Goal: Information Seeking & Learning: Find specific fact

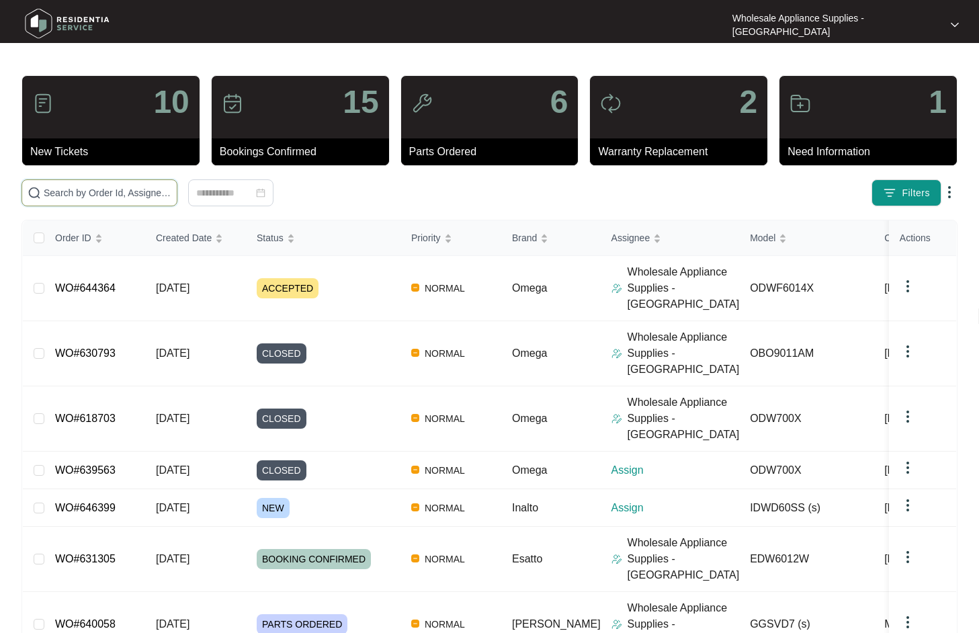
click at [115, 194] on input "text" at bounding box center [108, 192] width 128 height 15
paste input "IDWD60SS"
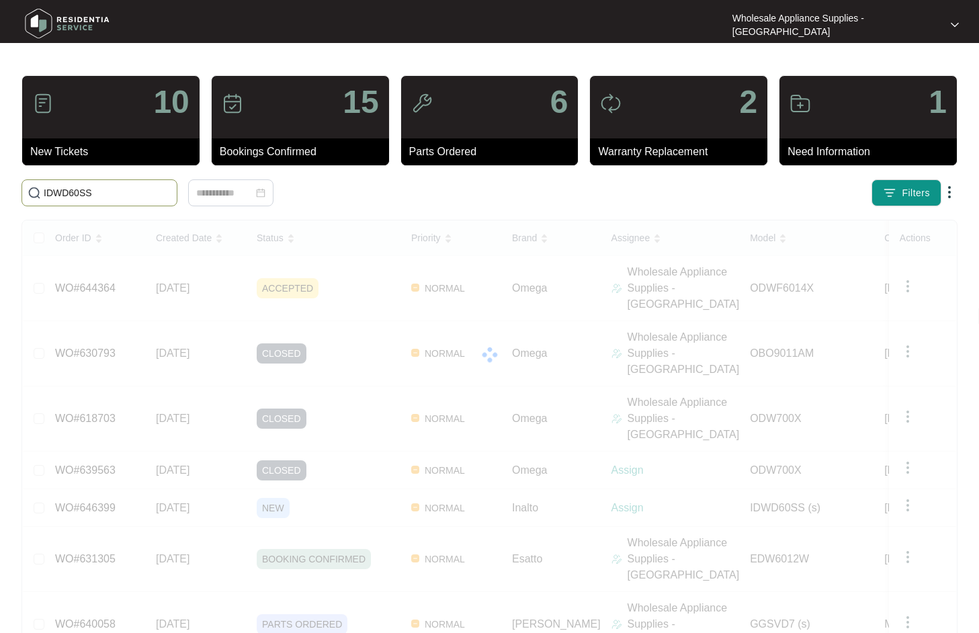
type input "IDWD60SS"
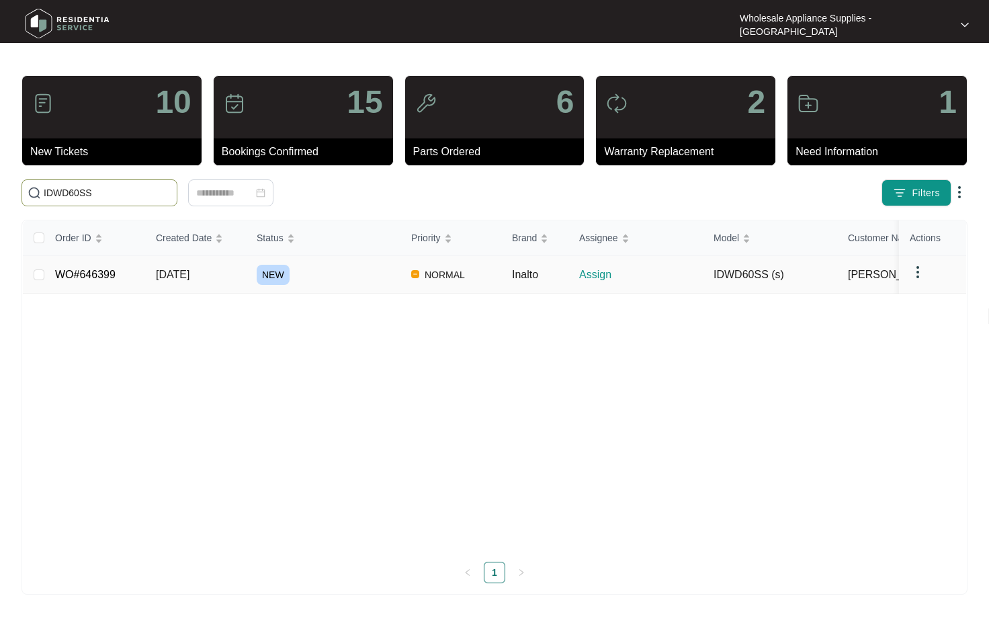
click at [93, 282] on td "WO#646399" at bounding box center [94, 275] width 101 height 38
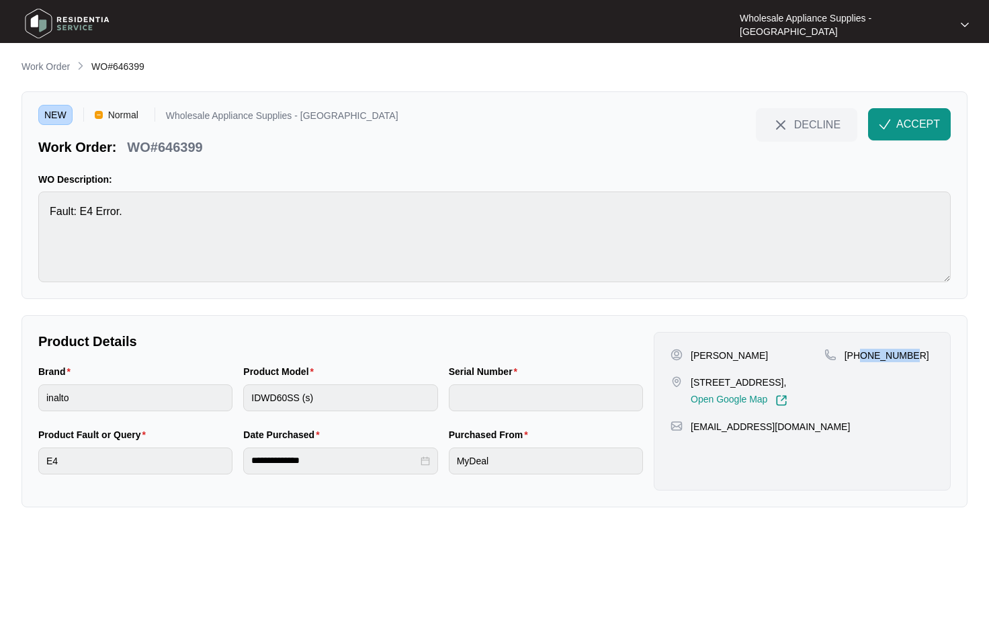
drag, startPoint x: 908, startPoint y: 355, endPoint x: 863, endPoint y: 359, distance: 45.2
click at [863, 359] on div "[PHONE_NUMBER]" at bounding box center [879, 355] width 110 height 13
copy p "432849355"
click at [916, 124] on span "ACCEPT" at bounding box center [918, 124] width 44 height 16
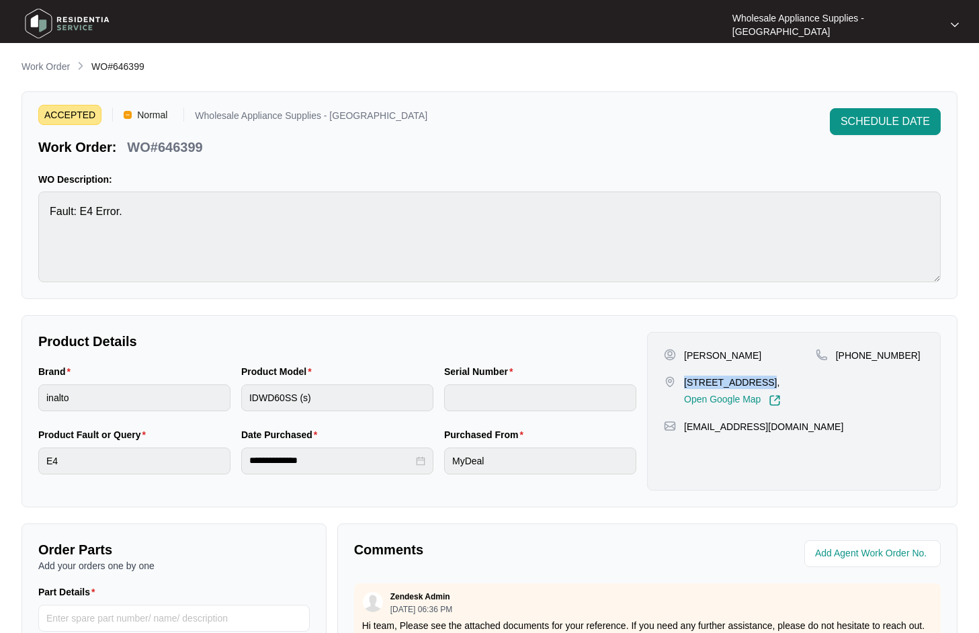
drag, startPoint x: 747, startPoint y: 380, endPoint x: 685, endPoint y: 380, distance: 61.2
click at [685, 380] on p "[STREET_ADDRESS]," at bounding box center [732, 382] width 97 height 13
copy p "[STREET_ADDRESS]"
drag, startPoint x: 909, startPoint y: 351, endPoint x: 850, endPoint y: 358, distance: 59.5
click at [850, 358] on div "[PHONE_NUMBER]" at bounding box center [870, 355] width 108 height 13
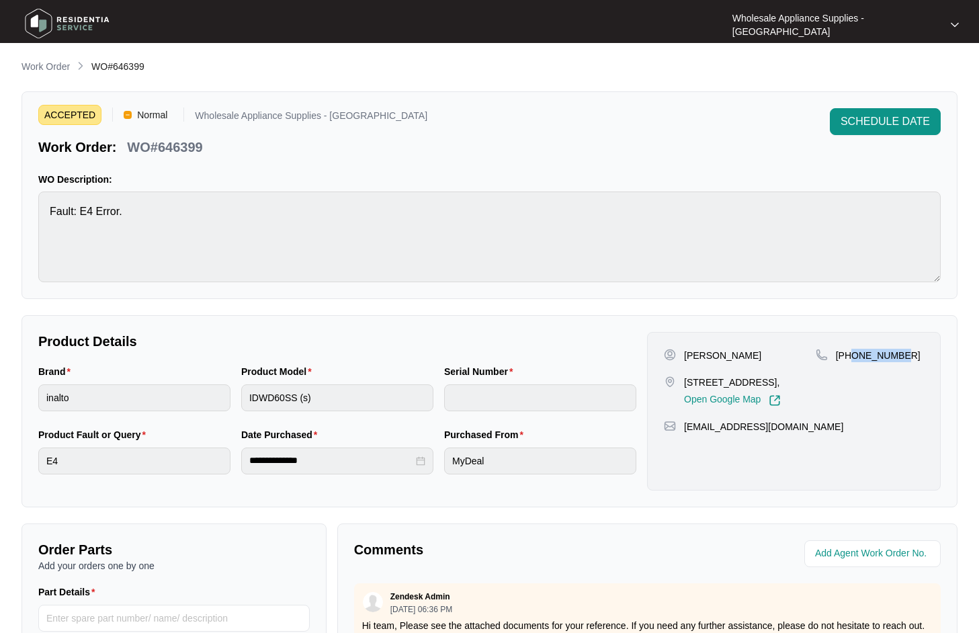
copy p "432849355"
drag, startPoint x: 837, startPoint y: 435, endPoint x: 686, endPoint y: 447, distance: 151.0
click at [686, 447] on div "[PERSON_NAME] [STREET_ADDRESS], Open Google Map [PHONE_NUMBER] [EMAIL_ADDRESS][…" at bounding box center [794, 411] width 294 height 159
copy p "[EMAIL_ADDRESS][DOMAIN_NAME]"
click at [195, 148] on p "WO#646399" at bounding box center [164, 147] width 75 height 19
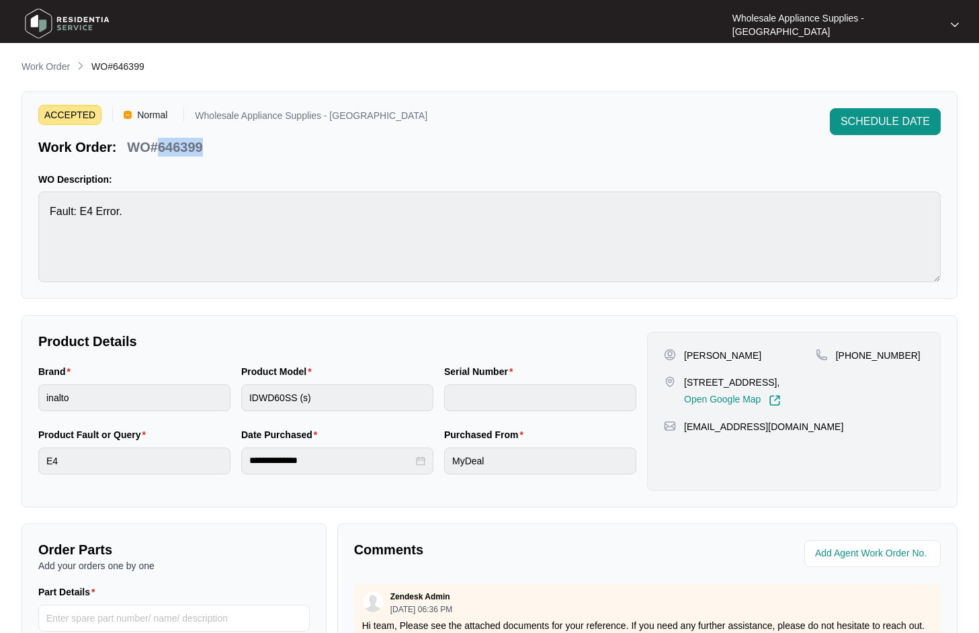
click at [195, 148] on p "WO#646399" at bounding box center [164, 147] width 75 height 19
copy p "646399"
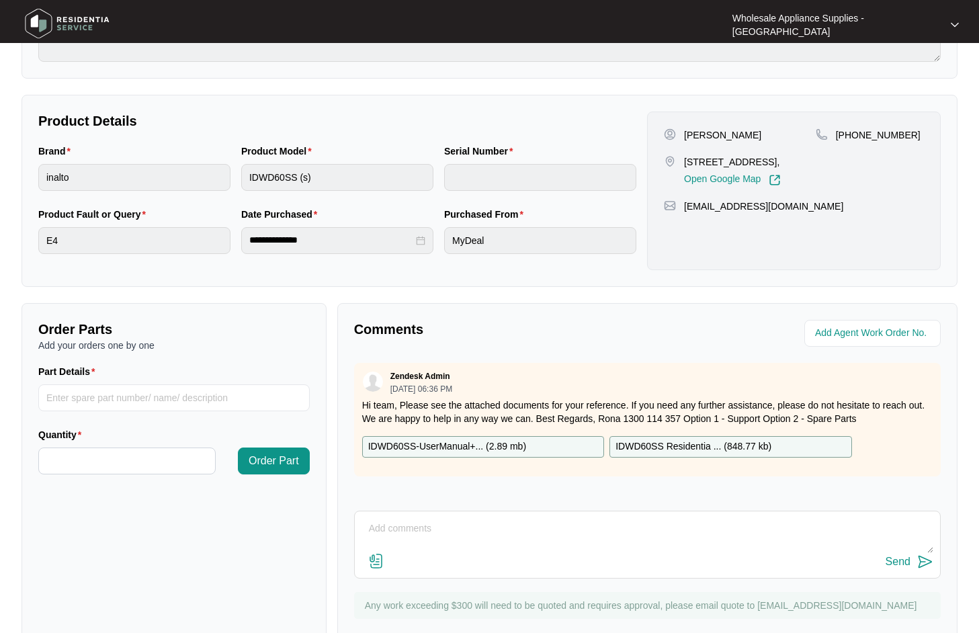
scroll to position [259, 0]
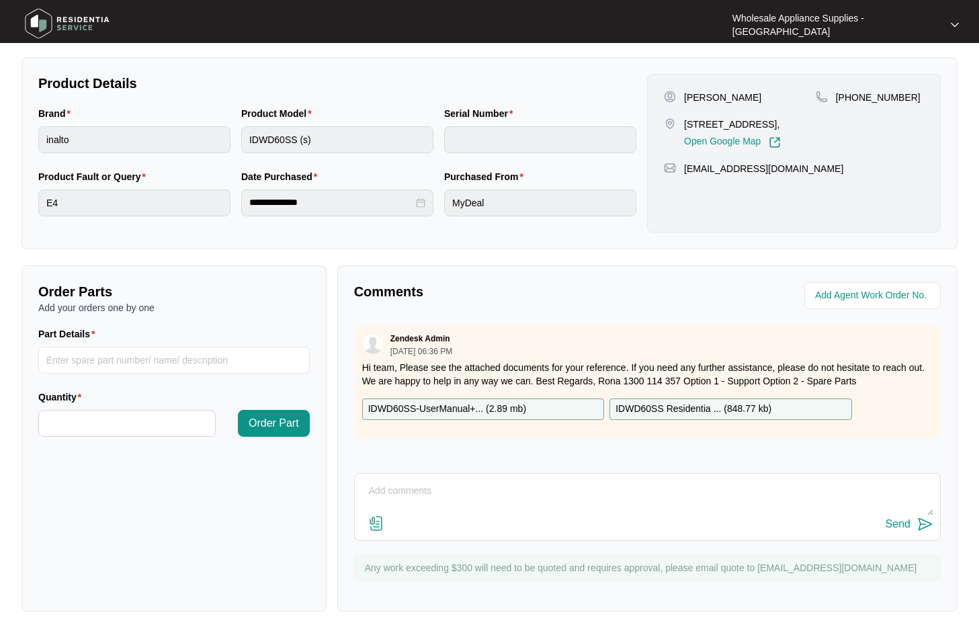
click at [538, 415] on div "IDWD60SS-UserManual+... ( 2.89 mb )" at bounding box center [483, 409] width 243 height 22
click at [700, 407] on p "IDWD60SS Residentia ... ( 848.77 kb )" at bounding box center [694, 409] width 156 height 15
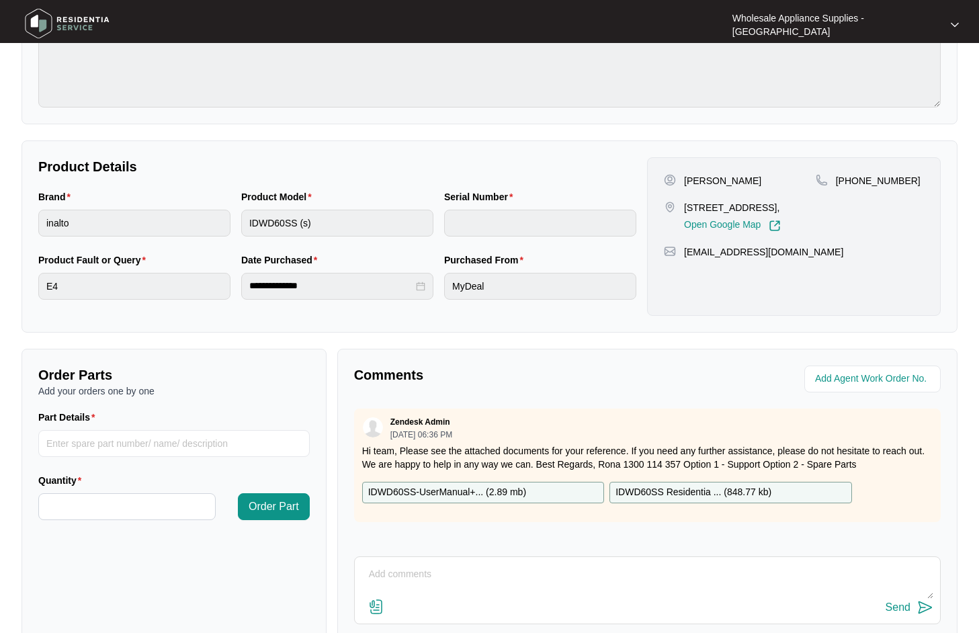
scroll to position [0, 0]
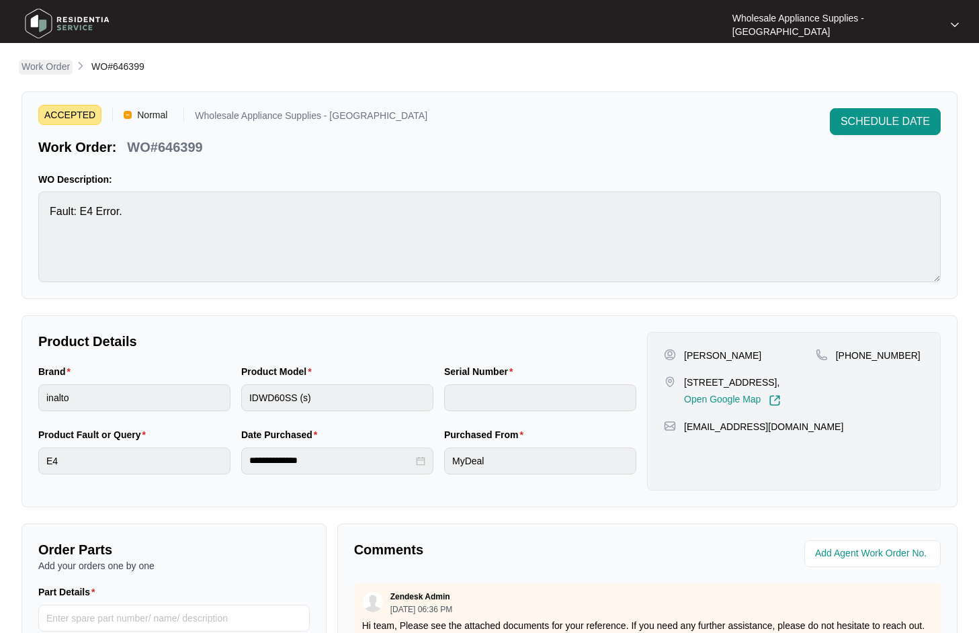
click at [57, 65] on p "Work Order" at bounding box center [46, 66] width 48 height 13
